Goal: Task Accomplishment & Management: Complete application form

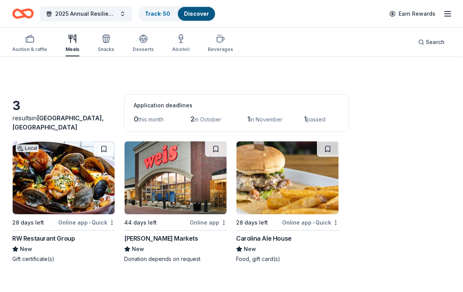
scroll to position [44, 0]
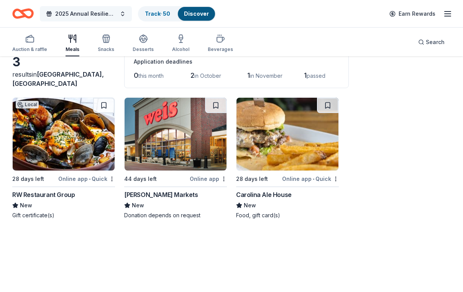
click at [99, 11] on span "2025 Annual Resilience Celebration" at bounding box center [85, 13] width 61 height 9
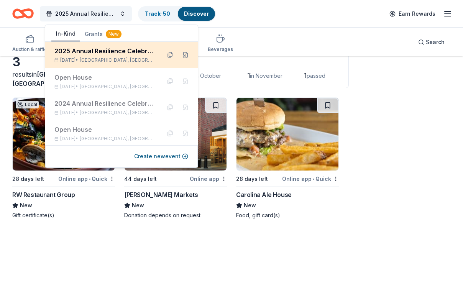
click at [97, 53] on div "2025 Annual Resilience Celebration" at bounding box center [104, 50] width 100 height 9
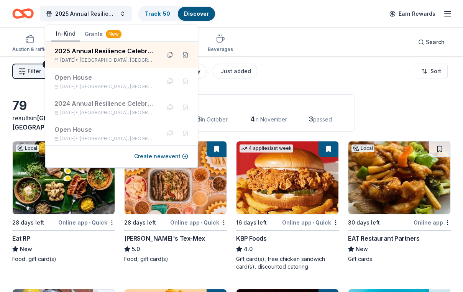
click at [343, 66] on div "Filter 2 Application methods Causes Eligibility Just added Sort" at bounding box center [231, 71] width 463 height 31
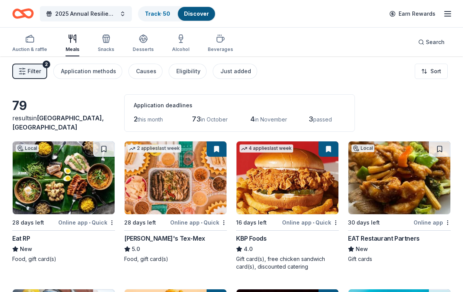
click at [62, 186] on img at bounding box center [64, 178] width 102 height 73
click at [164, 189] on img at bounding box center [176, 178] width 102 height 73
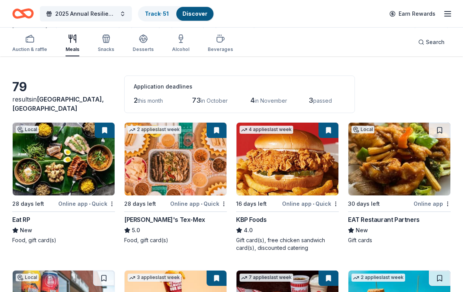
scroll to position [22, 0]
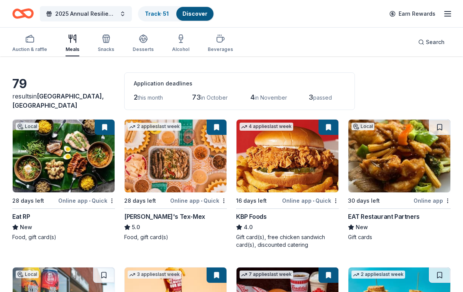
click at [283, 193] on img at bounding box center [288, 156] width 102 height 73
click at [407, 182] on img at bounding box center [400, 156] width 102 height 73
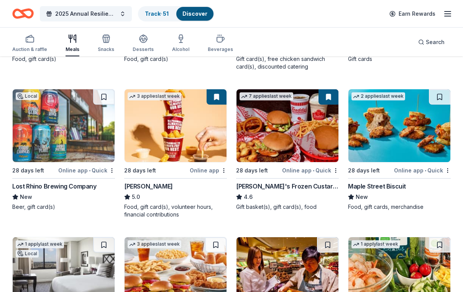
scroll to position [204, 0]
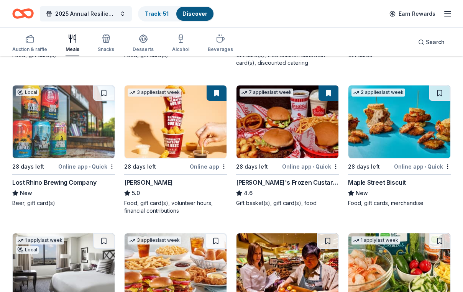
click at [69, 171] on div "Online app • Quick" at bounding box center [86, 167] width 57 height 10
click at [179, 158] on img at bounding box center [176, 122] width 102 height 73
click at [292, 171] on div "Online app • Quick" at bounding box center [310, 167] width 57 height 10
click at [165, 13] on link "Track · 51" at bounding box center [157, 13] width 24 height 7
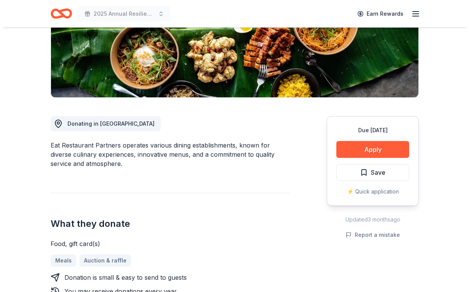
scroll to position [138, 0]
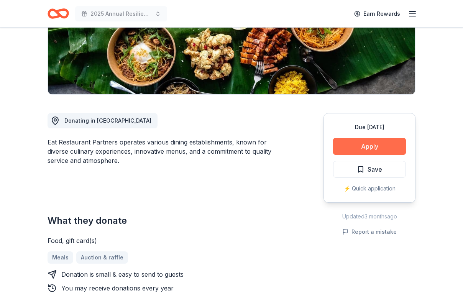
click at [361, 155] on button "Apply" at bounding box center [369, 146] width 73 height 17
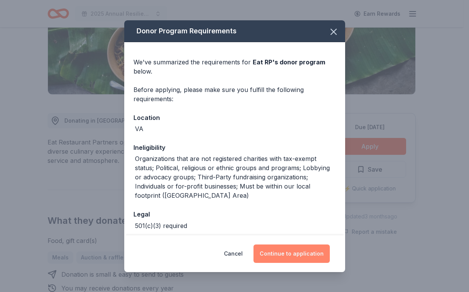
click at [288, 252] on button "Continue to application" at bounding box center [291, 254] width 76 height 18
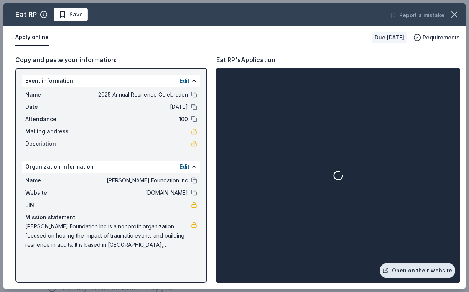
click at [398, 268] on link "Open on their website" at bounding box center [418, 270] width 76 height 15
click at [83, 18] on span "Save" at bounding box center [75, 14] width 13 height 9
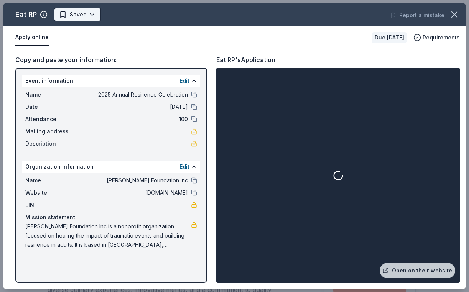
click at [88, 19] on body "2025 Annual Resilience Celebration Earn Rewards Due in 28 days Share Eat RP New…" at bounding box center [231, 146] width 463 height 292
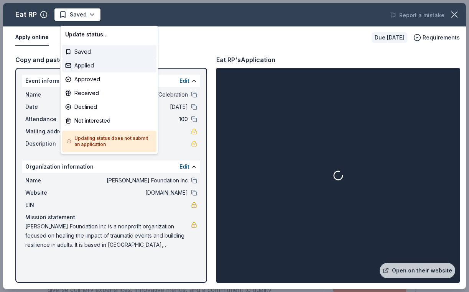
click at [94, 72] on div "Applied" at bounding box center [109, 66] width 94 height 14
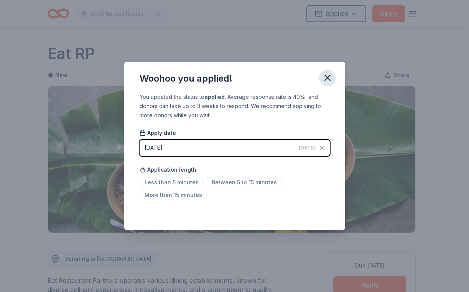
click at [333, 72] on icon "button" at bounding box center [327, 77] width 11 height 11
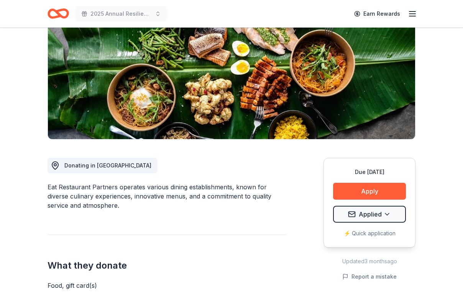
scroll to position [1, 0]
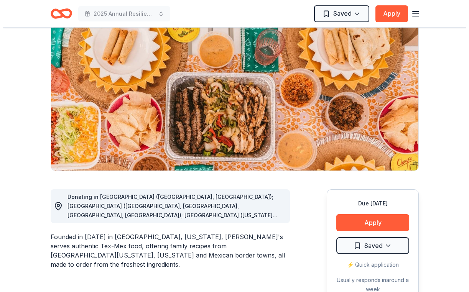
scroll to position [87, 0]
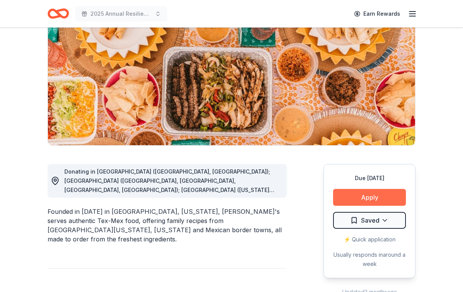
click at [347, 206] on button "Apply" at bounding box center [369, 197] width 73 height 17
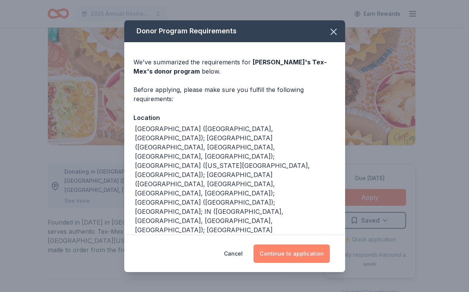
click at [323, 245] on button "Continue to application" at bounding box center [291, 254] width 76 height 18
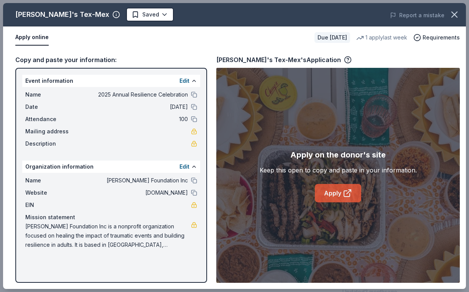
click at [329, 202] on link "Apply" at bounding box center [338, 193] width 46 height 18
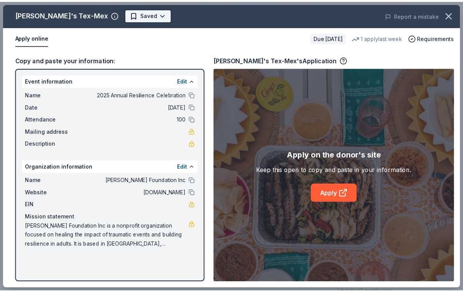
scroll to position [0, 0]
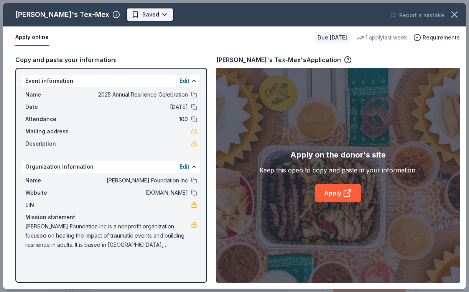
click at [139, 12] on body "2025 Annual Resilience Celebration Earn Rewards Due in 28 days Share Chuy's Tex…" at bounding box center [231, 146] width 463 height 292
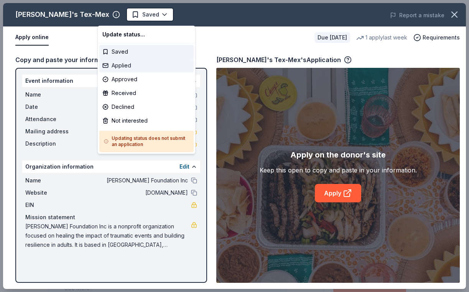
click at [127, 72] on div "Applied" at bounding box center [146, 66] width 94 height 14
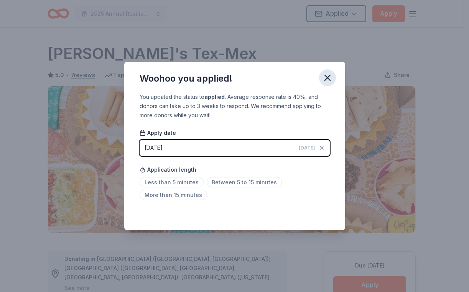
click at [330, 75] on icon "button" at bounding box center [327, 77] width 5 height 5
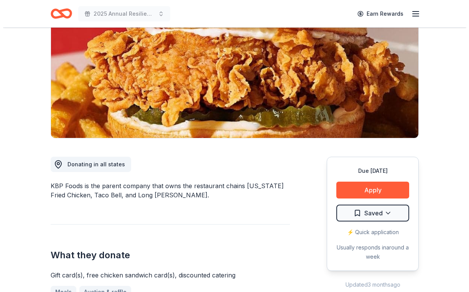
scroll to position [102, 0]
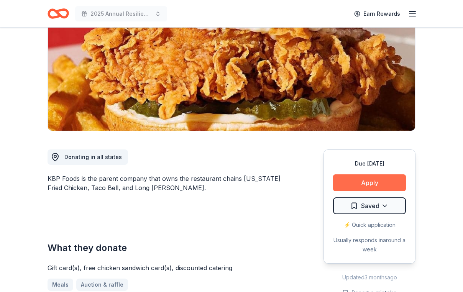
click at [359, 191] on button "Apply" at bounding box center [369, 182] width 73 height 17
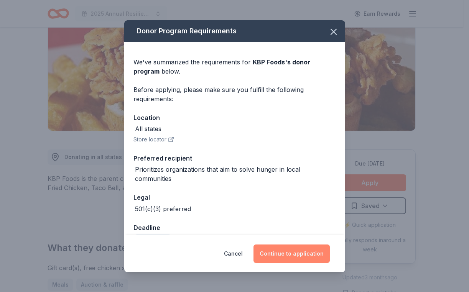
click at [309, 250] on button "Continue to application" at bounding box center [291, 254] width 76 height 18
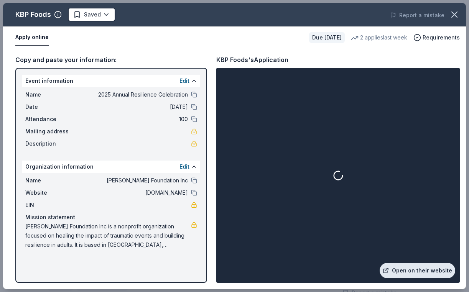
click at [414, 265] on link "Open on their website" at bounding box center [418, 270] width 76 height 15
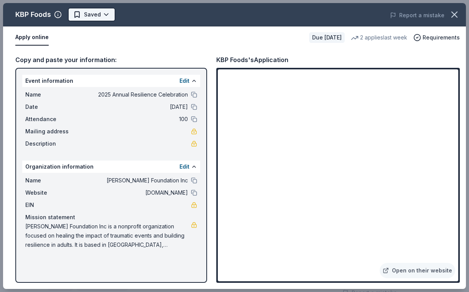
click at [118, 17] on body "2025 Annual Resilience Celebration Earn Rewards Due in 16 days Share KBP Foods …" at bounding box center [231, 44] width 463 height 292
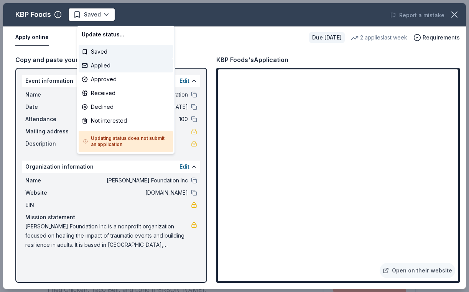
click at [116, 68] on div "Applied" at bounding box center [126, 66] width 94 height 14
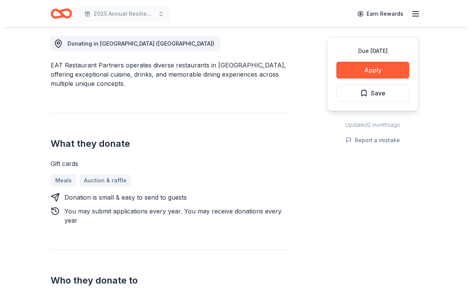
scroll to position [138, 0]
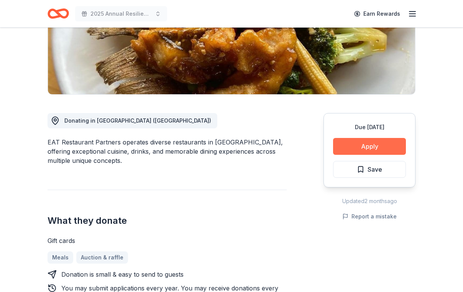
click at [365, 155] on button "Apply" at bounding box center [369, 146] width 73 height 17
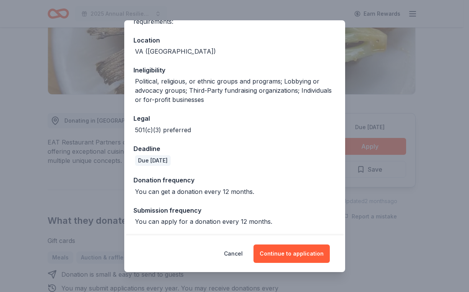
scroll to position [120, 0]
click at [305, 247] on button "Continue to application" at bounding box center [291, 254] width 76 height 18
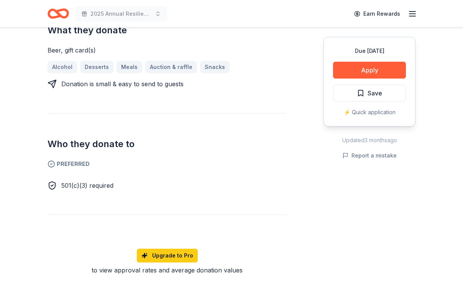
scroll to position [226, 0]
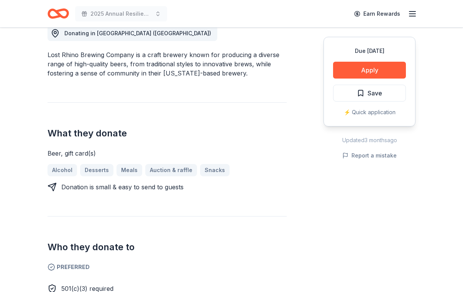
click at [350, 102] on div "Due [DATE] Apply Save ⚡️ Quick application" at bounding box center [370, 82] width 92 height 90
click at [349, 79] on button "Apply" at bounding box center [369, 70] width 73 height 17
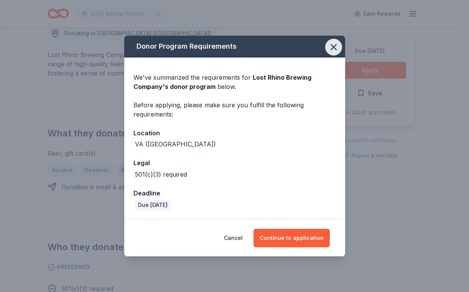
click at [342, 39] on button "button" at bounding box center [333, 47] width 17 height 17
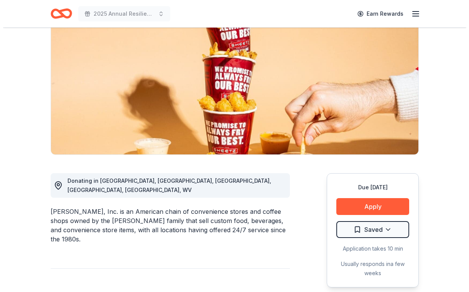
scroll to position [168, 0]
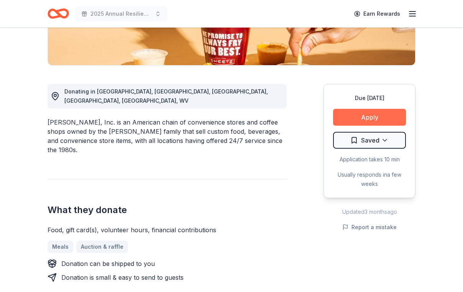
click at [354, 126] on button "Apply" at bounding box center [369, 117] width 73 height 17
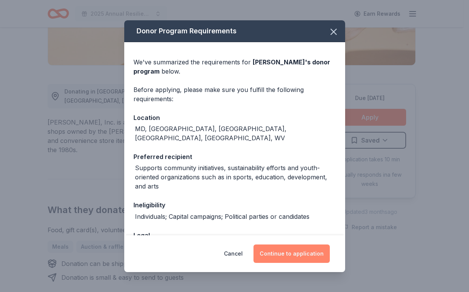
click at [302, 253] on button "Continue to application" at bounding box center [291, 254] width 76 height 18
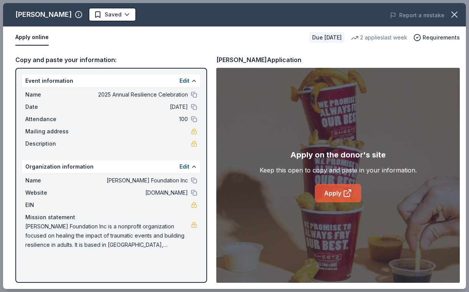
click at [338, 202] on link "Apply" at bounding box center [338, 193] width 46 height 18
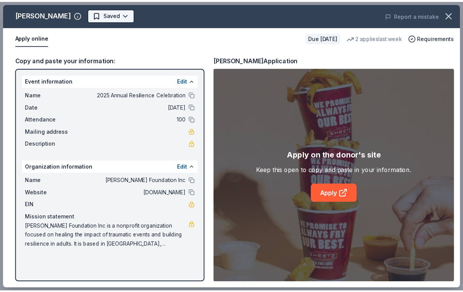
scroll to position [0, 0]
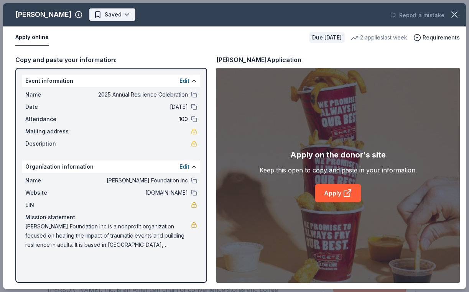
click at [90, 18] on body "2025 Annual Resilience Celebration Earn Rewards Due [DATE] Share [PERSON_NAME] …" at bounding box center [231, 146] width 463 height 292
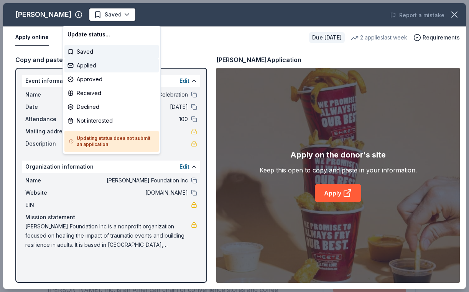
click at [92, 72] on div "Applied" at bounding box center [111, 66] width 94 height 14
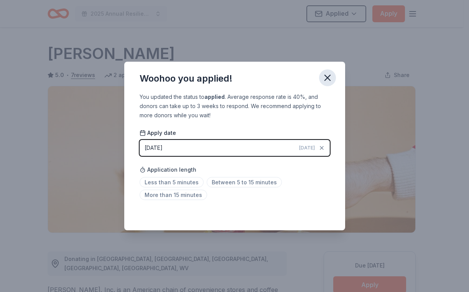
click at [333, 74] on icon "button" at bounding box center [327, 77] width 11 height 11
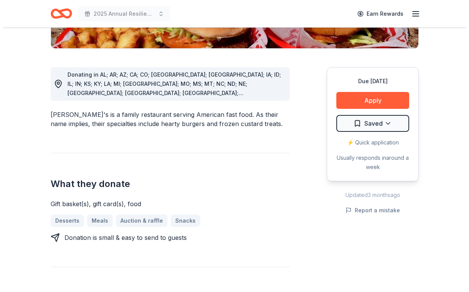
scroll to position [219, 0]
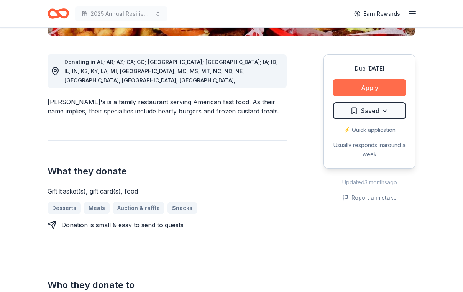
click at [343, 96] on button "Apply" at bounding box center [369, 87] width 73 height 17
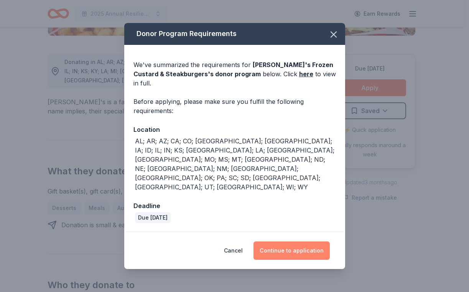
click at [316, 247] on button "Continue to application" at bounding box center [291, 251] width 76 height 18
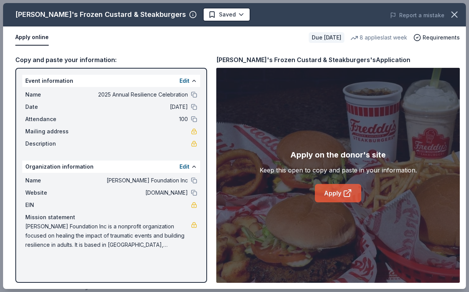
click at [331, 199] on link "Apply" at bounding box center [338, 193] width 46 height 18
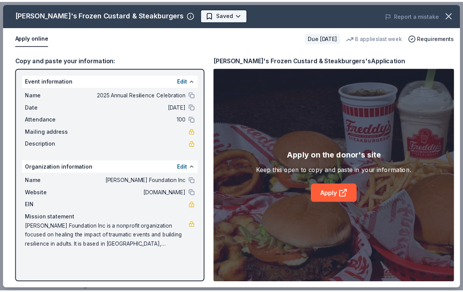
scroll to position [0, 0]
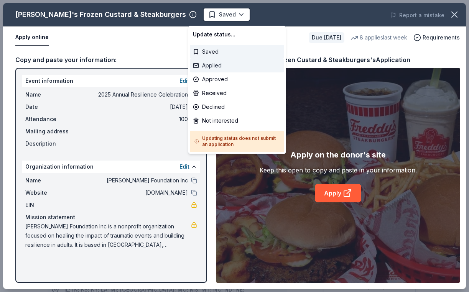
click at [223, 65] on div "Applied" at bounding box center [237, 66] width 94 height 14
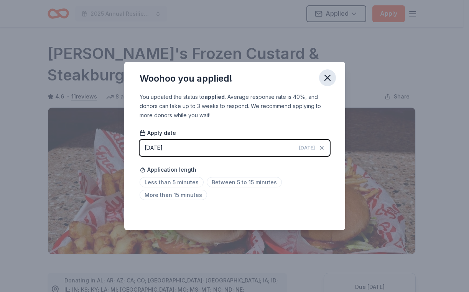
click at [333, 72] on icon "button" at bounding box center [327, 77] width 11 height 11
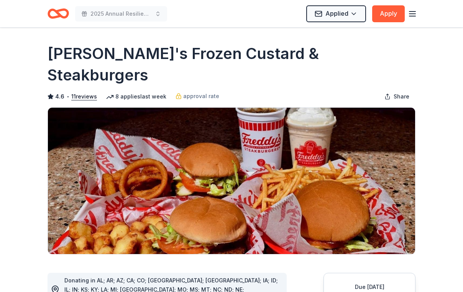
click at [411, 16] on icon "button" at bounding box center [412, 13] width 9 height 9
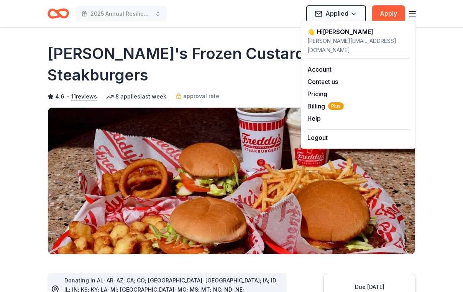
click at [185, 21] on div "2025 Annual Resilience Celebration Applied Apply" at bounding box center [232, 14] width 368 height 18
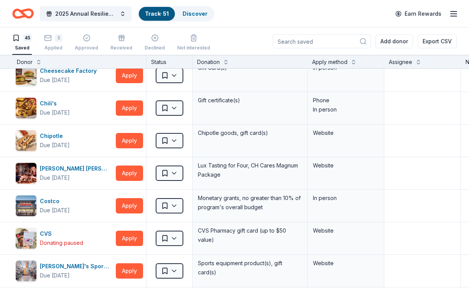
scroll to position [18, 0]
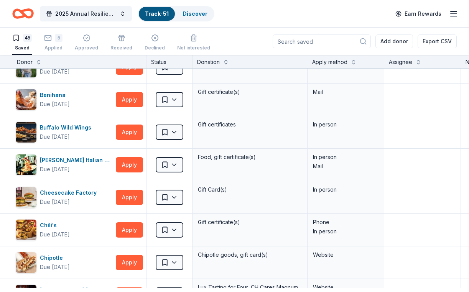
click at [45, 38] on div "45 Saved 5 Applied Approved Received Declined Not interested" at bounding box center [111, 43] width 198 height 24
click at [52, 42] on icon "button" at bounding box center [48, 38] width 8 height 8
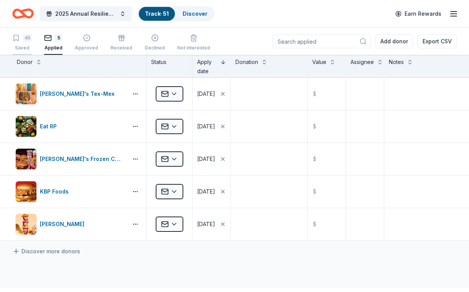
click at [32, 42] on div "45" at bounding box center [27, 38] width 9 height 8
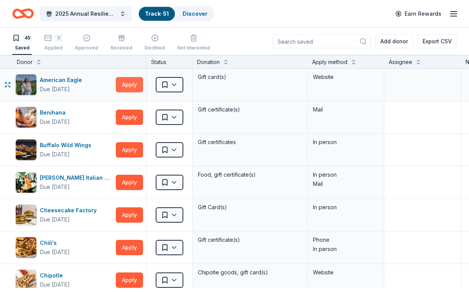
click at [127, 89] on button "Apply" at bounding box center [129, 84] width 27 height 15
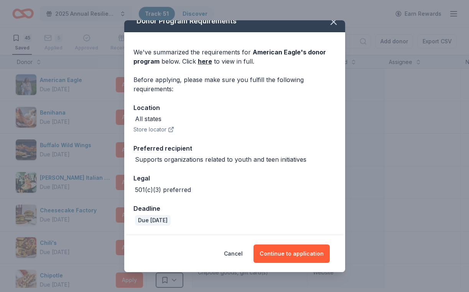
scroll to position [44, 0]
click at [243, 253] on button "Cancel" at bounding box center [233, 254] width 19 height 18
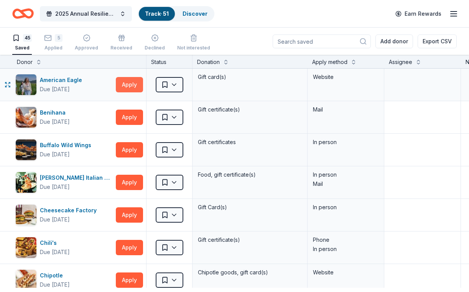
click at [128, 91] on button "Apply" at bounding box center [129, 84] width 27 height 15
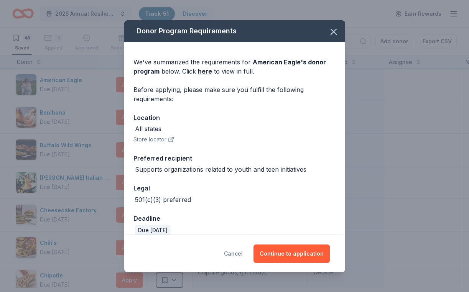
click at [241, 253] on button "Cancel" at bounding box center [233, 254] width 19 height 18
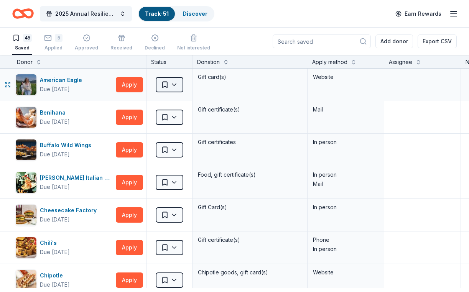
click at [178, 95] on html "2025 Annual Resilience Celebration Track · 51 Discover Earn Rewards 45 Saved 5 …" at bounding box center [234, 146] width 469 height 292
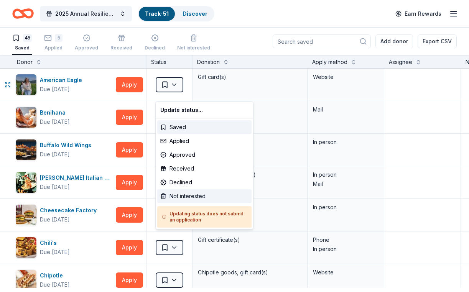
click at [198, 203] on div "Not interested" at bounding box center [204, 196] width 94 height 14
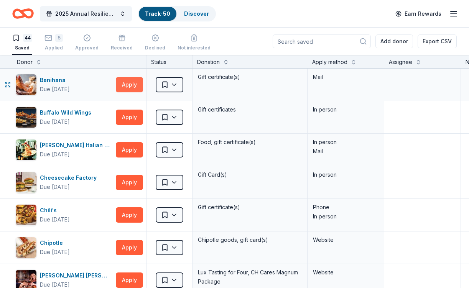
click at [132, 92] on button "Apply" at bounding box center [129, 84] width 27 height 15
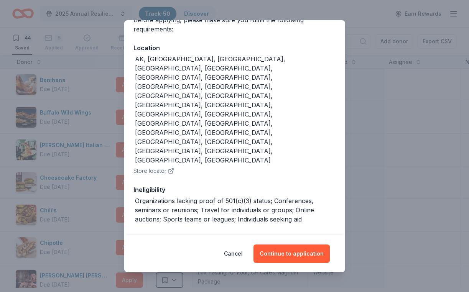
scroll to position [71, 0]
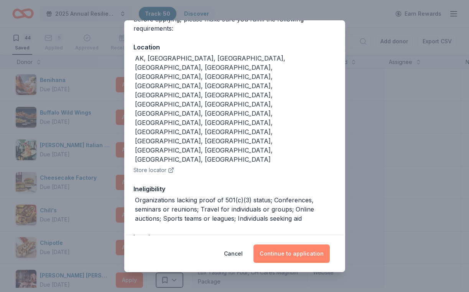
click at [301, 250] on button "Continue to application" at bounding box center [291, 254] width 76 height 18
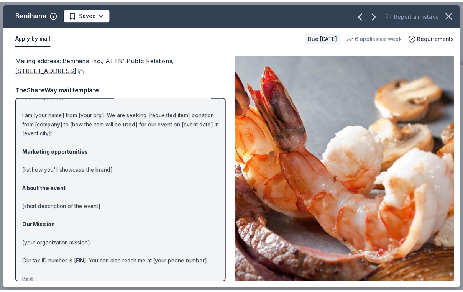
scroll to position [0, 0]
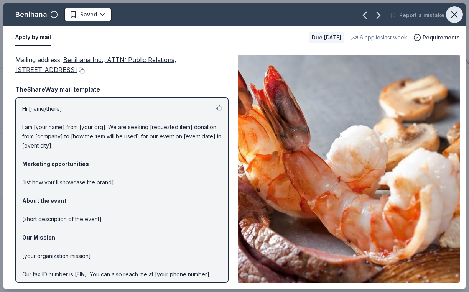
click at [456, 18] on icon "button" at bounding box center [454, 14] width 11 height 11
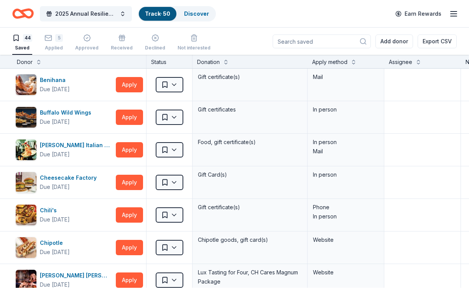
click at [22, 12] on icon "Home" at bounding box center [19, 14] width 12 height 8
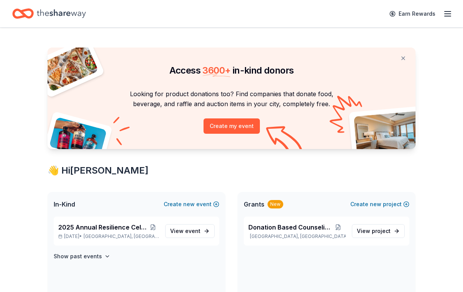
scroll to position [73, 0]
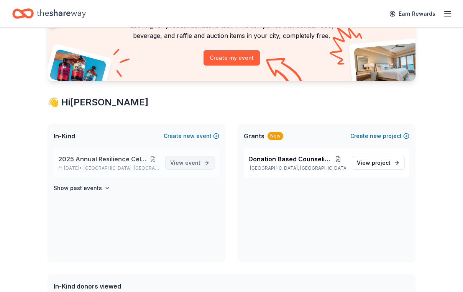
click at [177, 168] on span "View event" at bounding box center [185, 162] width 30 height 9
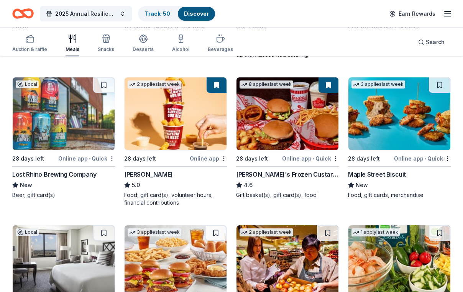
scroll to position [219, 0]
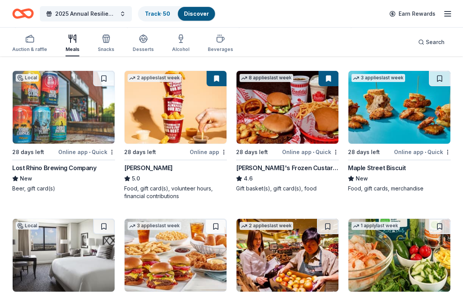
click at [415, 144] on img at bounding box center [400, 107] width 102 height 73
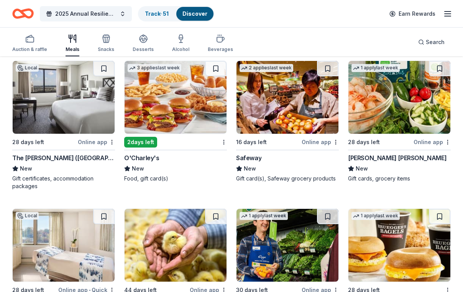
scroll to position [379, 0]
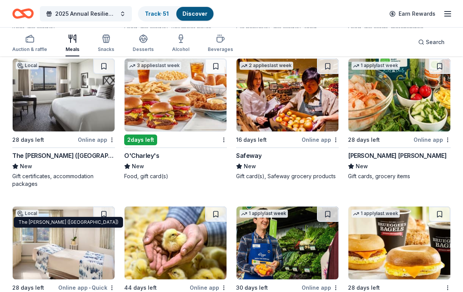
click at [64, 160] on div "The Ritz-Carlton (Pentagon City)" at bounding box center [63, 155] width 103 height 9
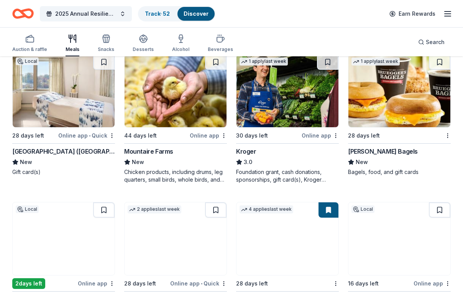
scroll to position [532, 0]
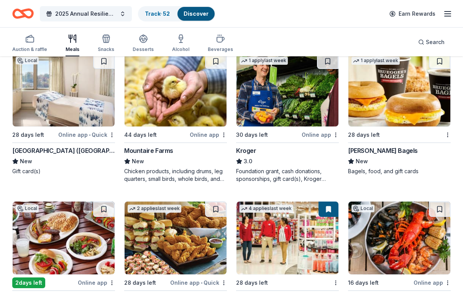
click at [288, 127] on img at bounding box center [288, 90] width 102 height 73
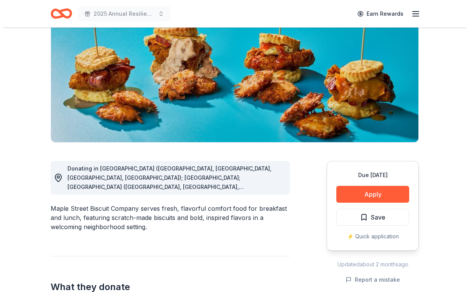
scroll to position [95, 0]
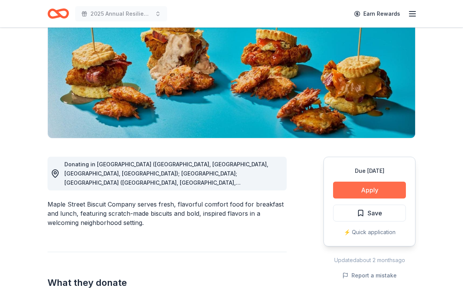
click at [350, 199] on button "Apply" at bounding box center [369, 190] width 73 height 17
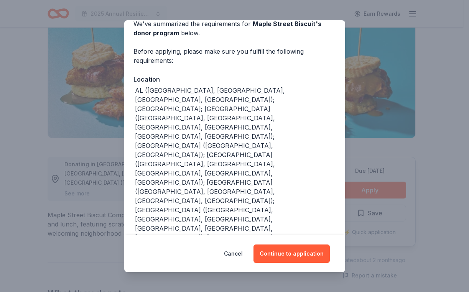
scroll to position [49, 0]
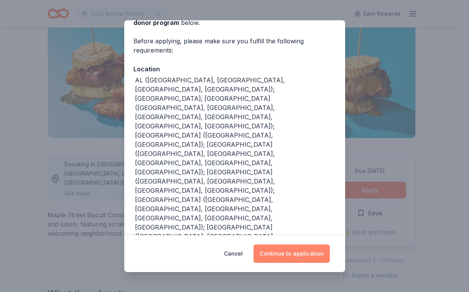
click at [291, 245] on button "Continue to application" at bounding box center [291, 254] width 76 height 18
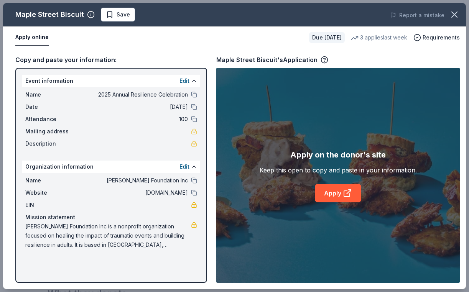
click at [367, 198] on div "Apply on the donor's site Keep this open to copy and paste in your information.…" at bounding box center [338, 176] width 157 height 54
click at [357, 201] on link "Apply" at bounding box center [338, 193] width 46 height 18
click at [127, 7] on div "Maple Street Biscuit Save Report a mistake" at bounding box center [234, 14] width 463 height 23
click at [129, 14] on span "Save" at bounding box center [123, 14] width 13 height 9
click at [142, 17] on body "2025 Annual Resilience Celebration Earn Rewards Due in 28 days Share Maple Stre…" at bounding box center [231, 51] width 463 height 292
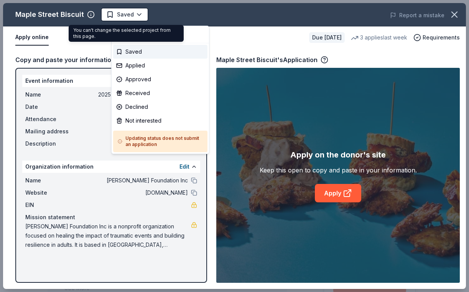
scroll to position [0, 0]
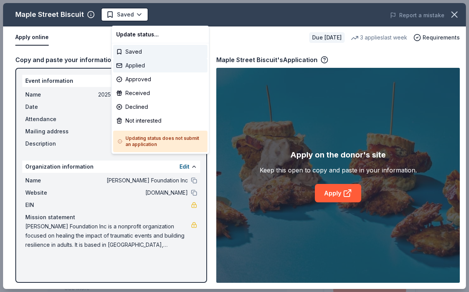
click at [145, 72] on div "Applied" at bounding box center [160, 66] width 94 height 14
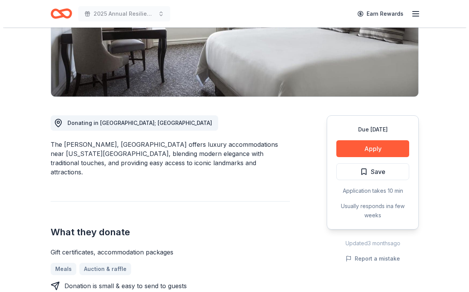
scroll to position [146, 0]
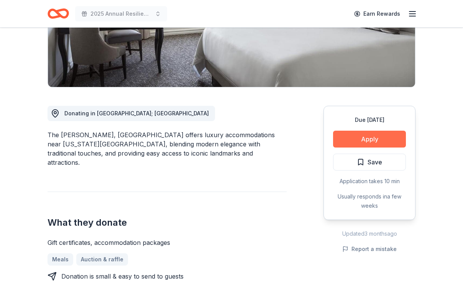
click at [337, 148] on button "Apply" at bounding box center [369, 139] width 73 height 17
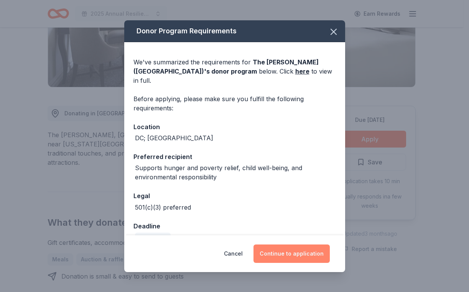
click at [291, 248] on button "Continue to application" at bounding box center [291, 254] width 76 height 18
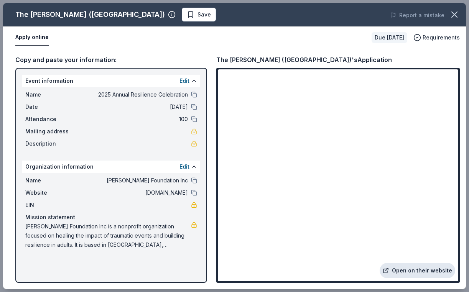
click at [416, 271] on link "Open on their website" at bounding box center [418, 270] width 76 height 15
click at [187, 13] on span "Save" at bounding box center [199, 14] width 24 height 9
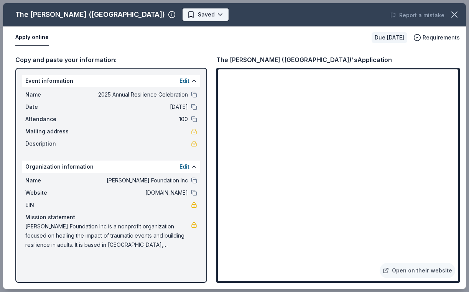
click at [183, 17] on html "2025 Annual Resilience Celebration Earn Rewards Due in 28 days Share The Ritz-C…" at bounding box center [234, 0] width 469 height 292
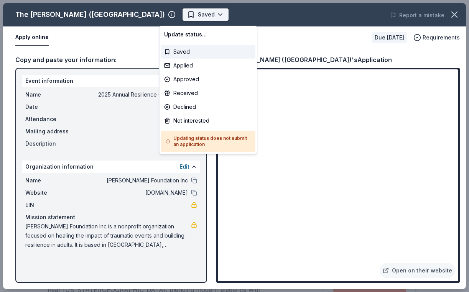
scroll to position [0, 0]
click at [183, 70] on div "Applied" at bounding box center [208, 66] width 94 height 14
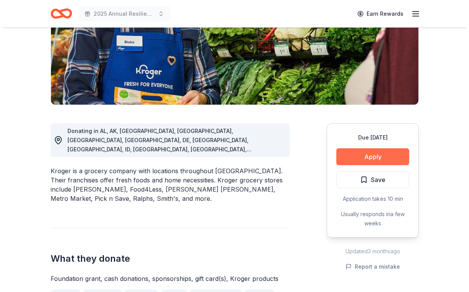
scroll to position [131, 0]
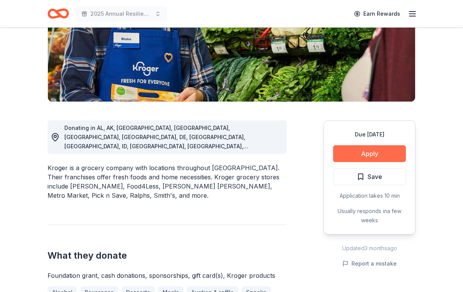
click at [350, 162] on button "Apply" at bounding box center [369, 153] width 73 height 17
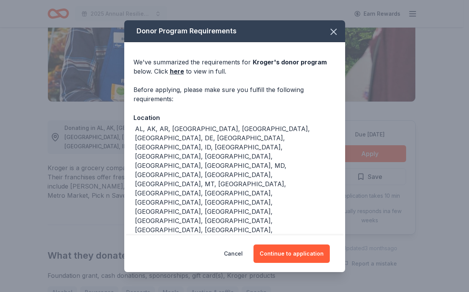
scroll to position [44, 0]
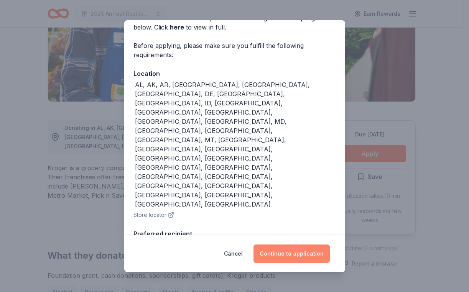
click at [308, 250] on button "Continue to application" at bounding box center [291, 254] width 76 height 18
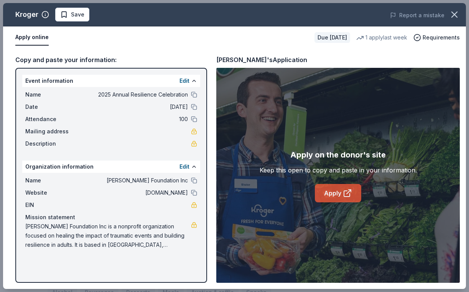
click at [350, 197] on icon at bounding box center [347, 194] width 6 height 6
